Goal: Task Accomplishment & Management: Complete application form

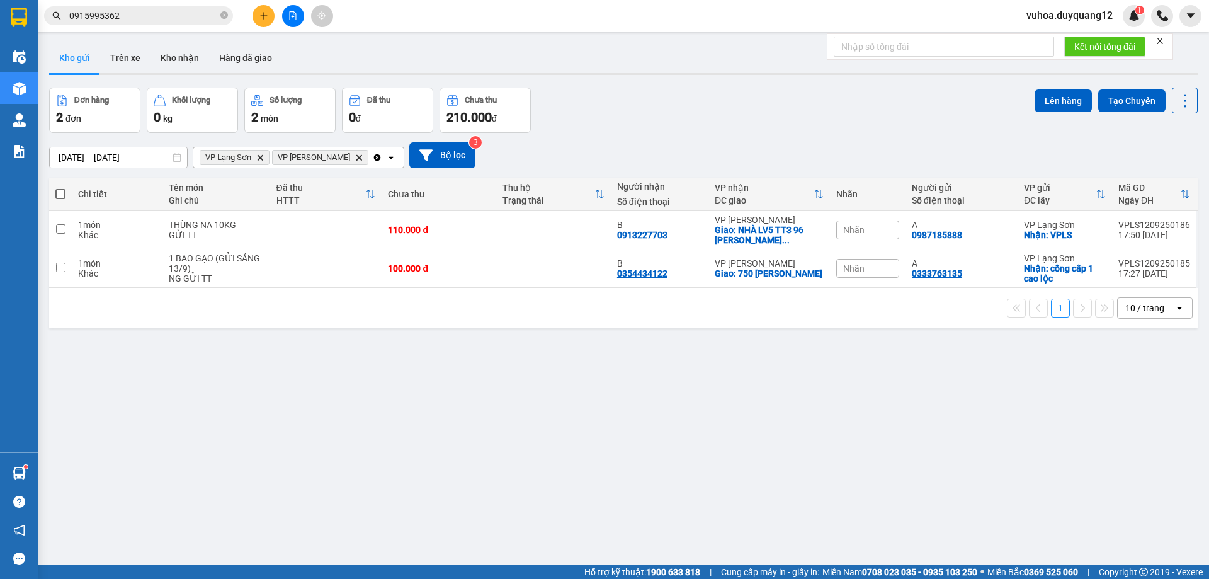
click at [225, 17] on icon "close-circle" at bounding box center [224, 15] width 8 height 8
paste input "0915995362"
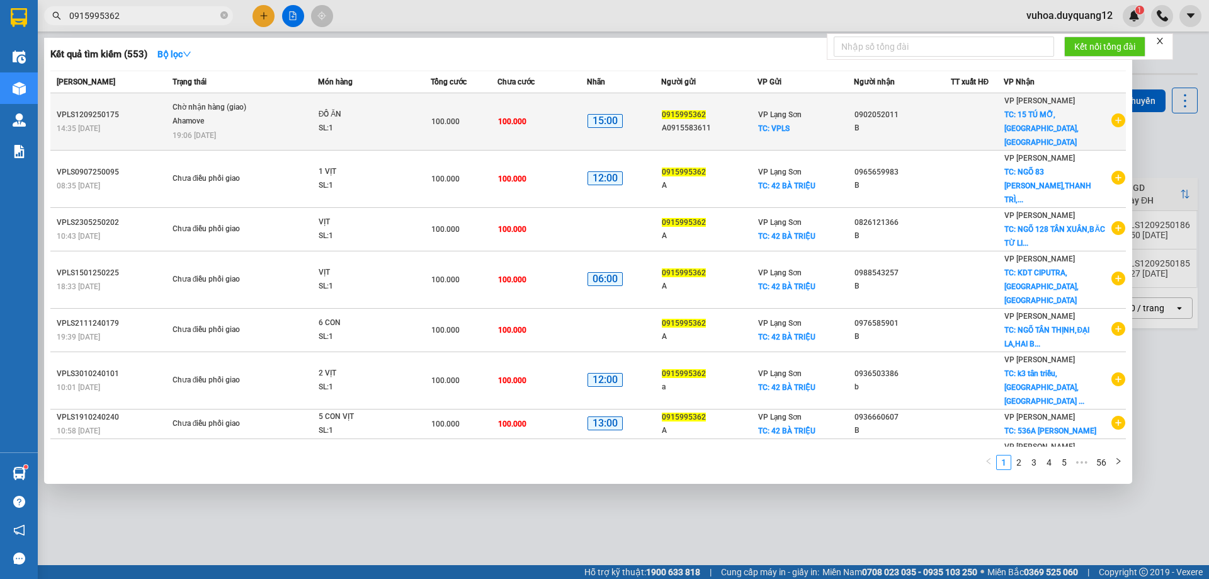
type input "0915995362"
click at [935, 124] on div "B" at bounding box center [901, 127] width 95 height 13
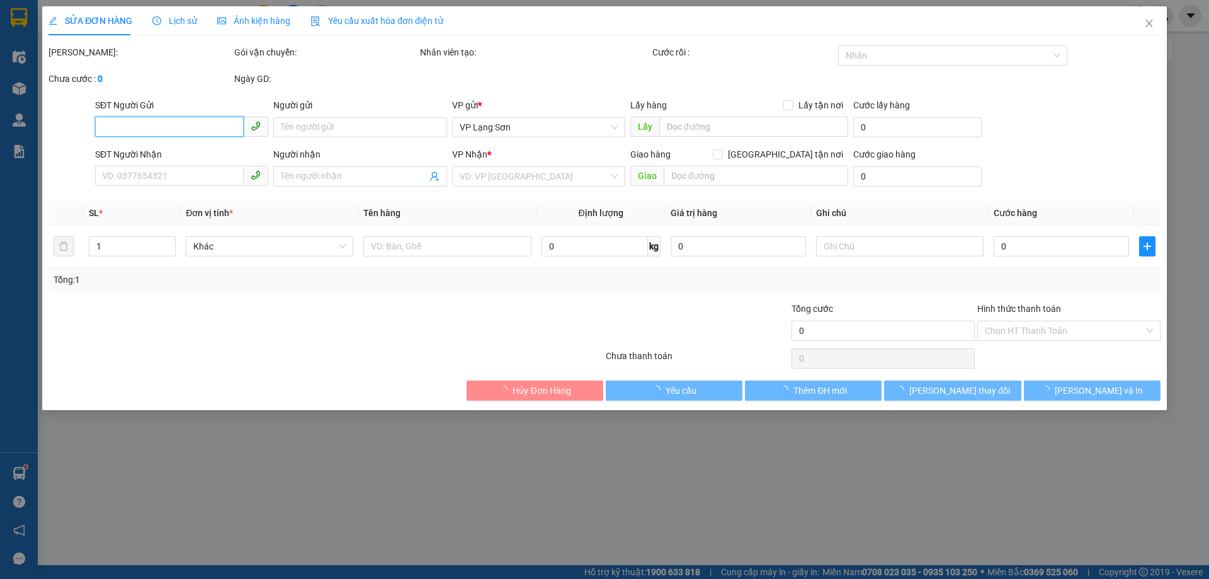
type input "0915995362"
type input "A0915583611"
checkbox input "true"
type input "VPLS"
type input "0902052011"
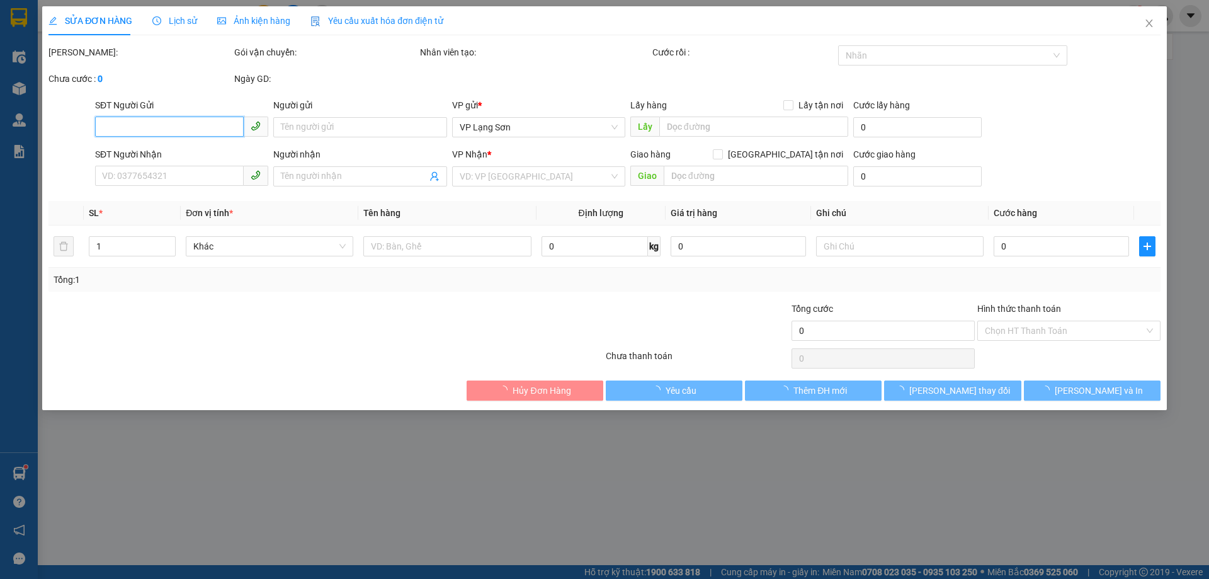
type input "B"
checkbox input "true"
type input "15 TÚ MỠ,[GEOGRAPHIC_DATA],[GEOGRAPHIC_DATA]"
type input "100.000"
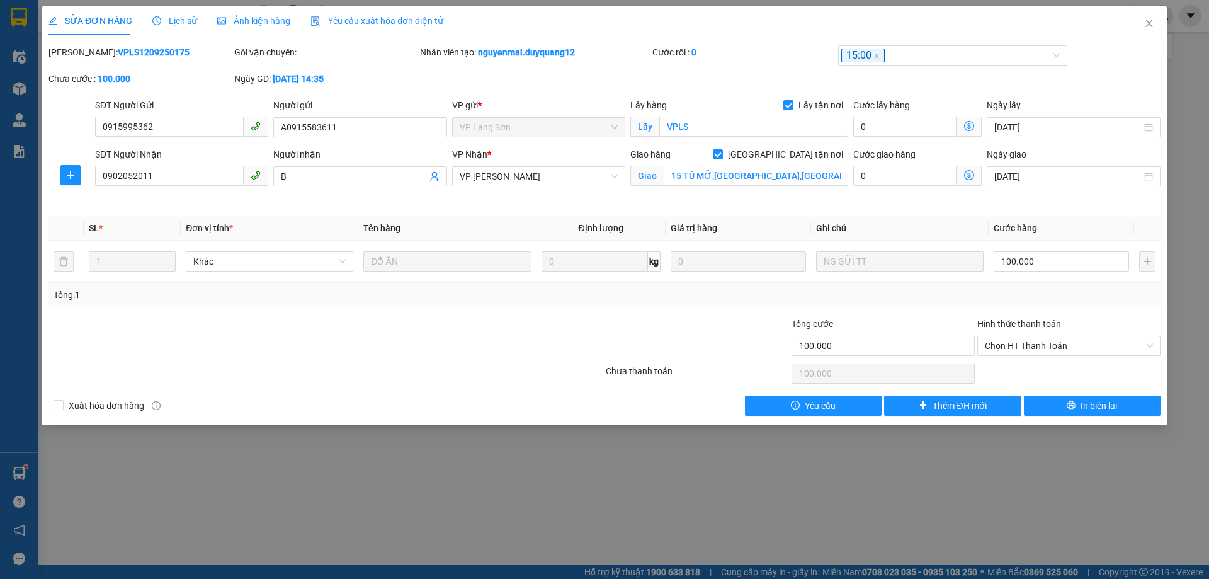
click at [927, 550] on div "SỬA ĐƠN HÀNG Lịch sử Ảnh kiện hàng Yêu cầu xuất hóa đơn điện tử Total Paid Fee …" at bounding box center [604, 289] width 1209 height 579
drag, startPoint x: 925, startPoint y: 515, endPoint x: 1090, endPoint y: 225, distance: 333.3
click at [927, 512] on div "SỬA ĐƠN HÀNG Lịch sử Ảnh kiện hàng Yêu cầu xuất hóa đơn điện tử Total Paid Fee …" at bounding box center [604, 289] width 1209 height 579
click at [1146, 21] on icon "close" at bounding box center [1149, 23] width 10 height 10
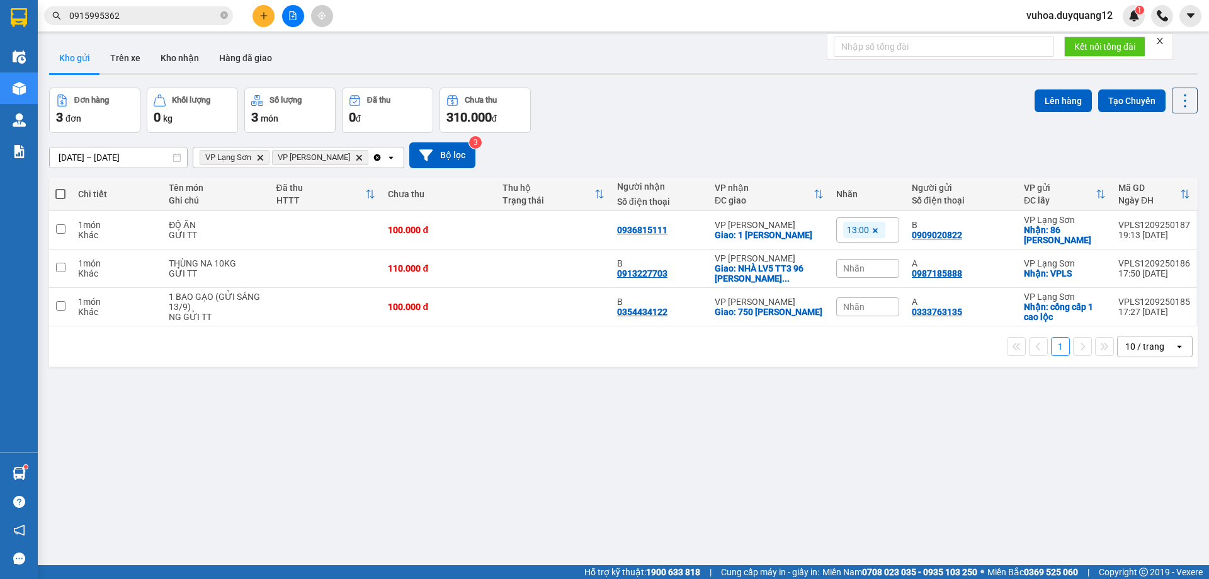
click at [780, 169] on div "[DATE] – [DATE] Press the down arrow key to interact with the calendar and sele…" at bounding box center [623, 155] width 1148 height 45
drag, startPoint x: 725, startPoint y: 132, endPoint x: 451, endPoint y: 21, distance: 296.2
click at [725, 133] on div "[DATE] – [DATE] Press the down arrow key to interact with the calendar and sele…" at bounding box center [623, 155] width 1148 height 45
